Goal: Task Accomplishment & Management: Complete application form

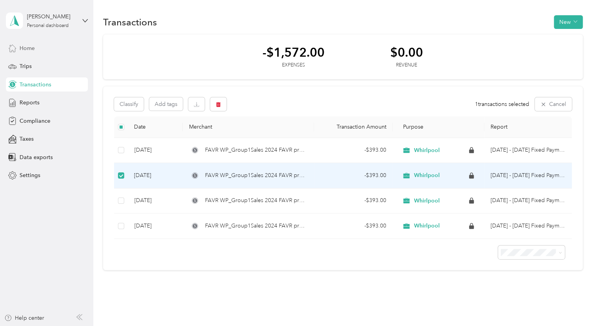
click at [33, 51] on span "Home" at bounding box center [27, 48] width 15 height 8
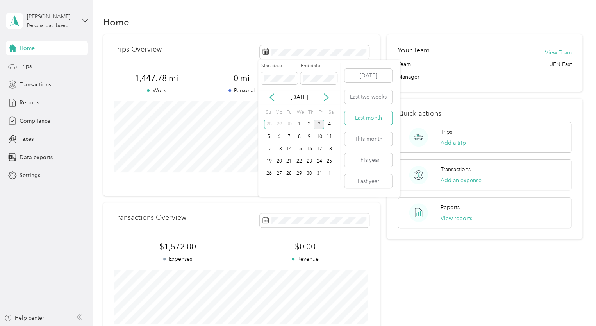
click at [371, 120] on button "Last month" at bounding box center [368, 118] width 48 height 14
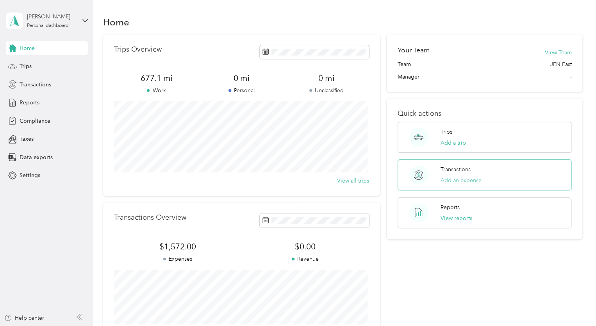
click at [448, 180] on button "Add an expense" at bounding box center [461, 180] width 41 height 8
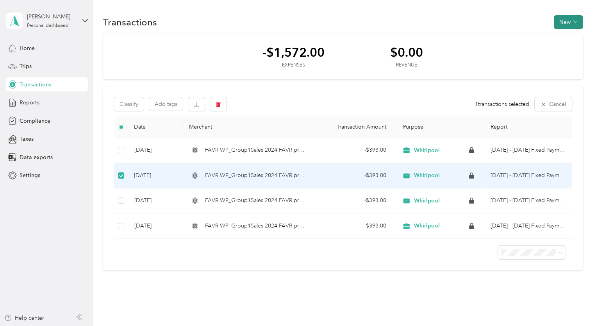
click at [562, 19] on button "New" at bounding box center [568, 22] width 29 height 14
click at [562, 35] on span "Expense" at bounding box center [563, 36] width 21 height 8
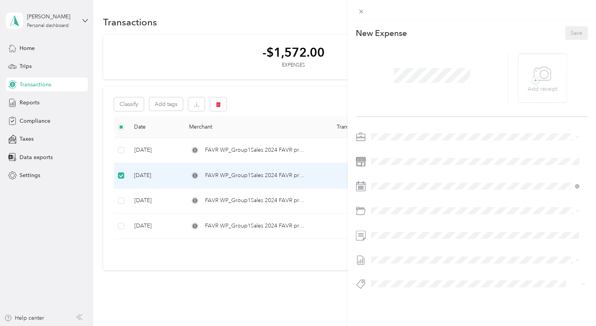
click at [239, 289] on div "This expense cannot be edited because it is either under review, approved, or p…" at bounding box center [298, 163] width 596 height 326
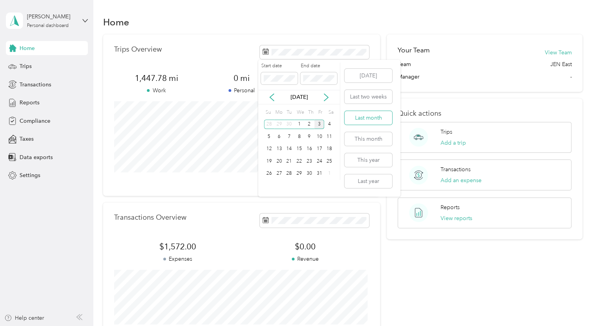
click at [367, 118] on button "Last month" at bounding box center [368, 118] width 48 height 14
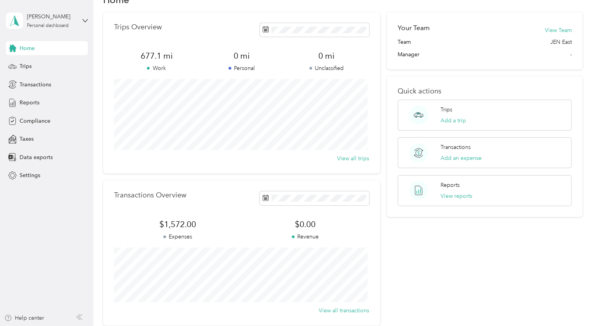
scroll to position [78, 0]
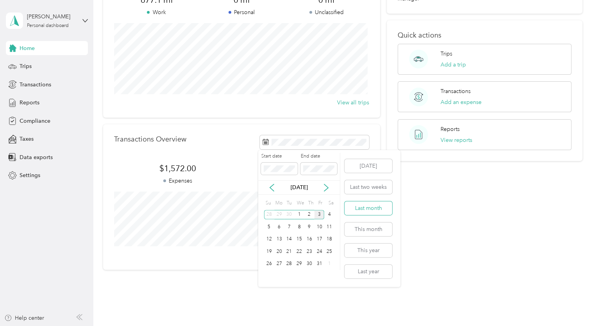
click at [374, 208] on button "Last month" at bounding box center [368, 208] width 48 height 14
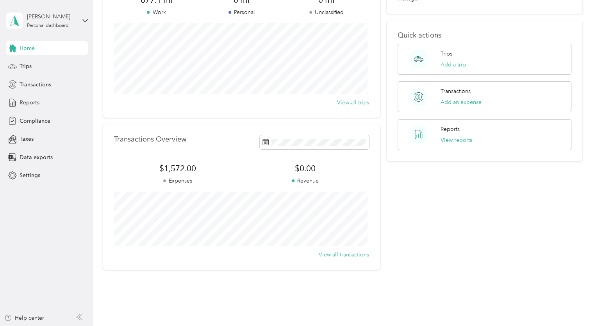
scroll to position [63, 0]
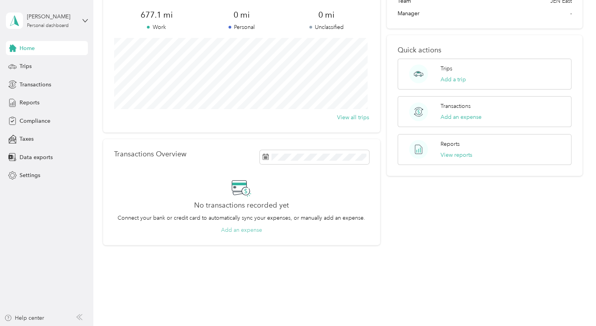
click at [244, 228] on button "Add an expense" at bounding box center [241, 230] width 41 height 8
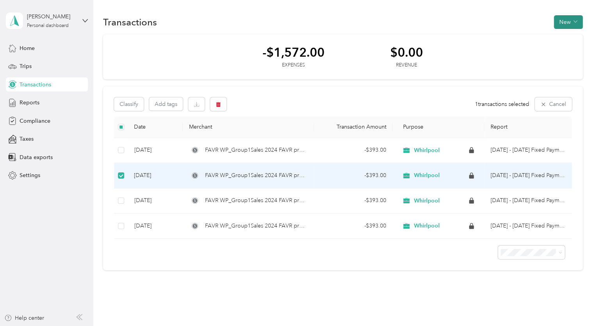
click at [568, 23] on button "New" at bounding box center [568, 22] width 29 height 14
click at [559, 38] on span "Expense" at bounding box center [563, 36] width 21 height 8
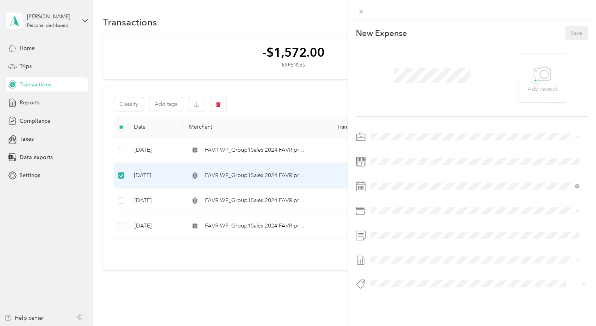
click at [310, 288] on div "This expense cannot be edited because it is either under review, approved, or p…" at bounding box center [298, 163] width 596 height 326
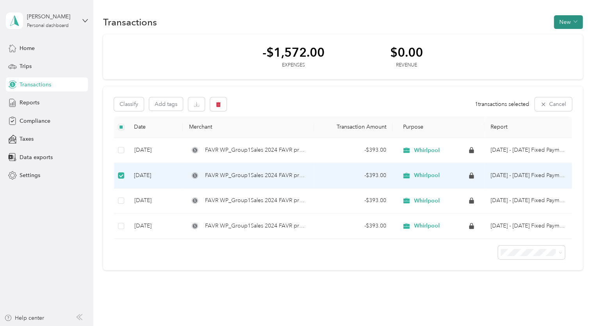
click at [567, 21] on button "New" at bounding box center [568, 22] width 29 height 14
click at [565, 36] on span "Expense" at bounding box center [563, 36] width 21 height 8
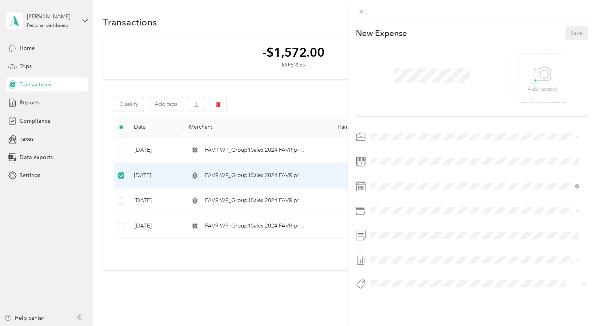
click at [384, 216] on div at bounding box center [472, 213] width 232 height 18
click at [430, 196] on div at bounding box center [472, 212] width 232 height 164
click at [398, 255] on span at bounding box center [478, 259] width 220 height 12
click at [393, 305] on div "New Expense Save + Add receipt" at bounding box center [472, 171] width 248 height 301
click at [371, 299] on div "New Expense Save + Add receipt" at bounding box center [472, 171] width 248 height 301
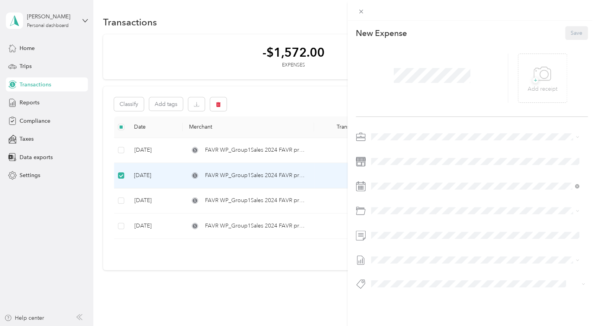
click at [24, 103] on div "This expense cannot be edited because it is either under review, approved, or p…" at bounding box center [298, 163] width 596 height 326
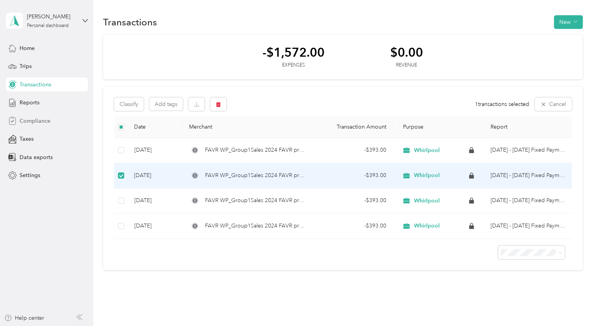
click at [27, 117] on span "Compliance" at bounding box center [35, 121] width 31 height 8
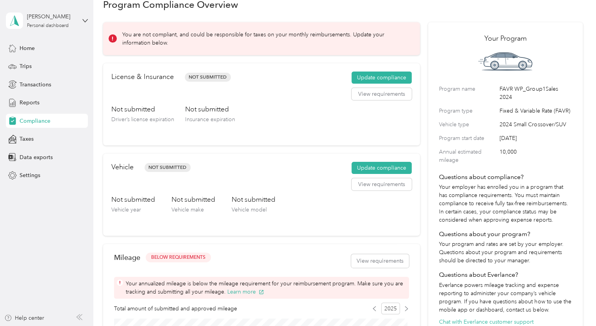
scroll to position [17, 0]
